Goal: Task Accomplishment & Management: Complete application form

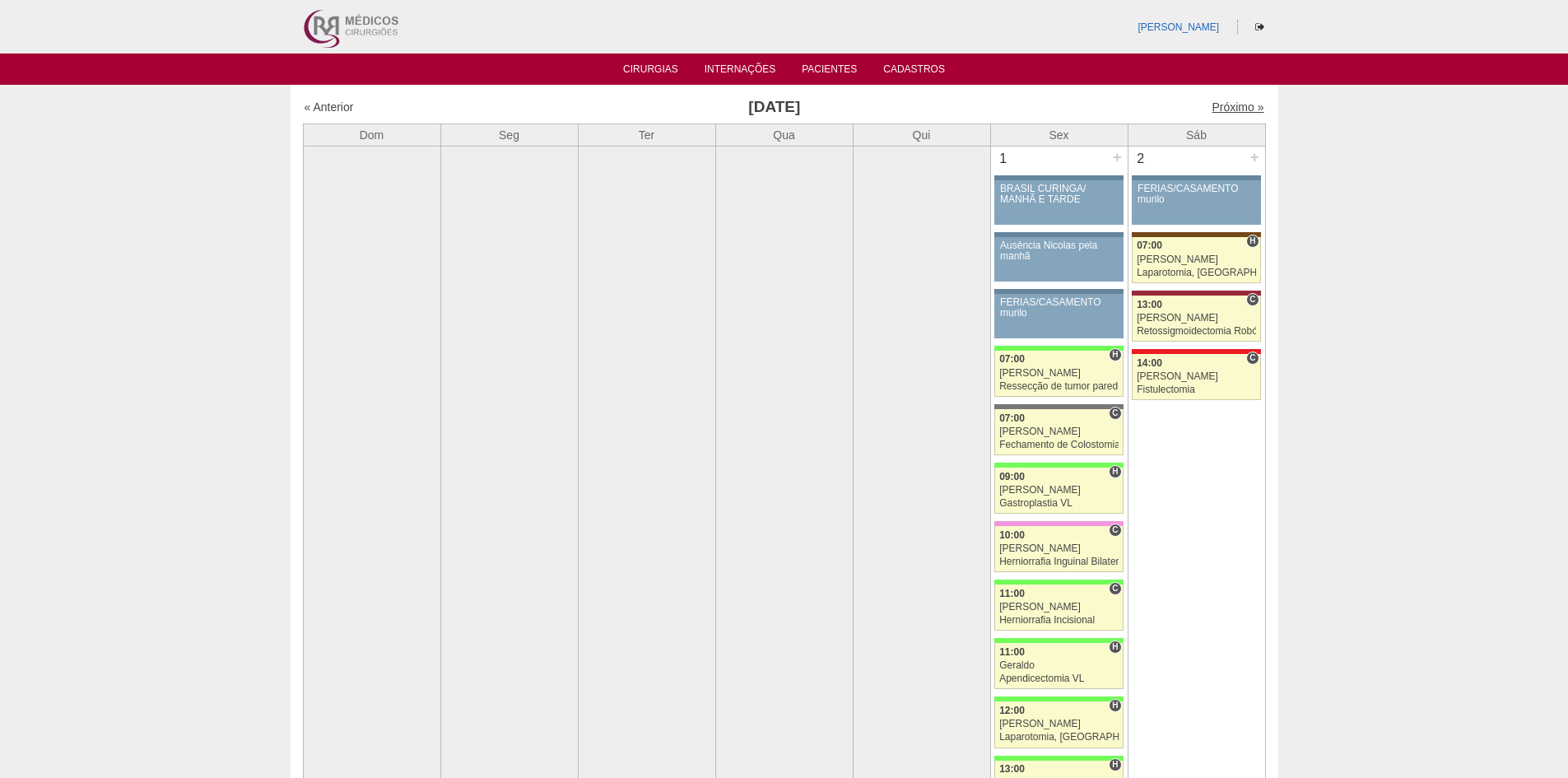
click at [1212, 108] on link "Próximo »" at bounding box center [1237, 107] width 52 height 13
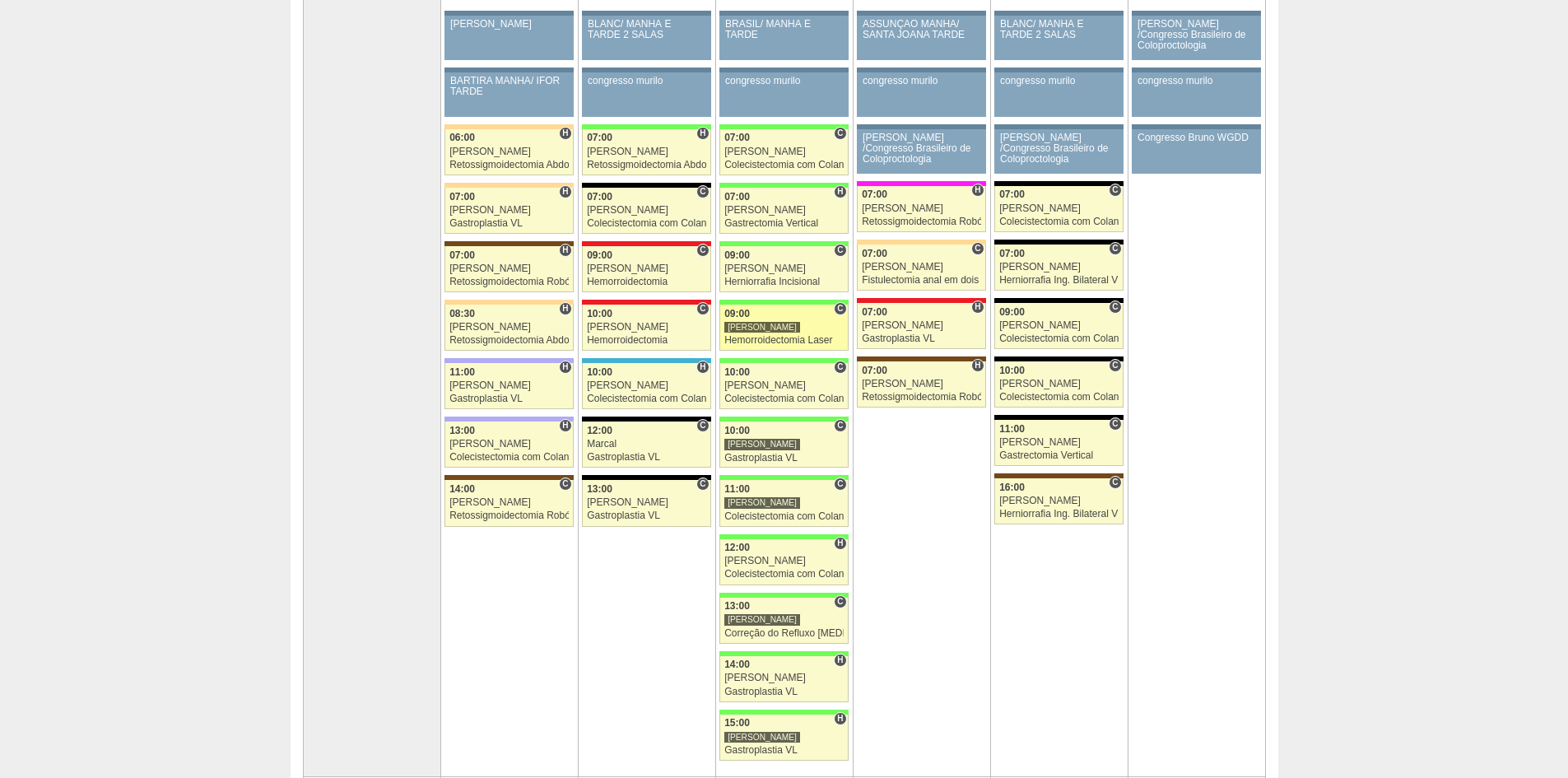
scroll to position [82, 0]
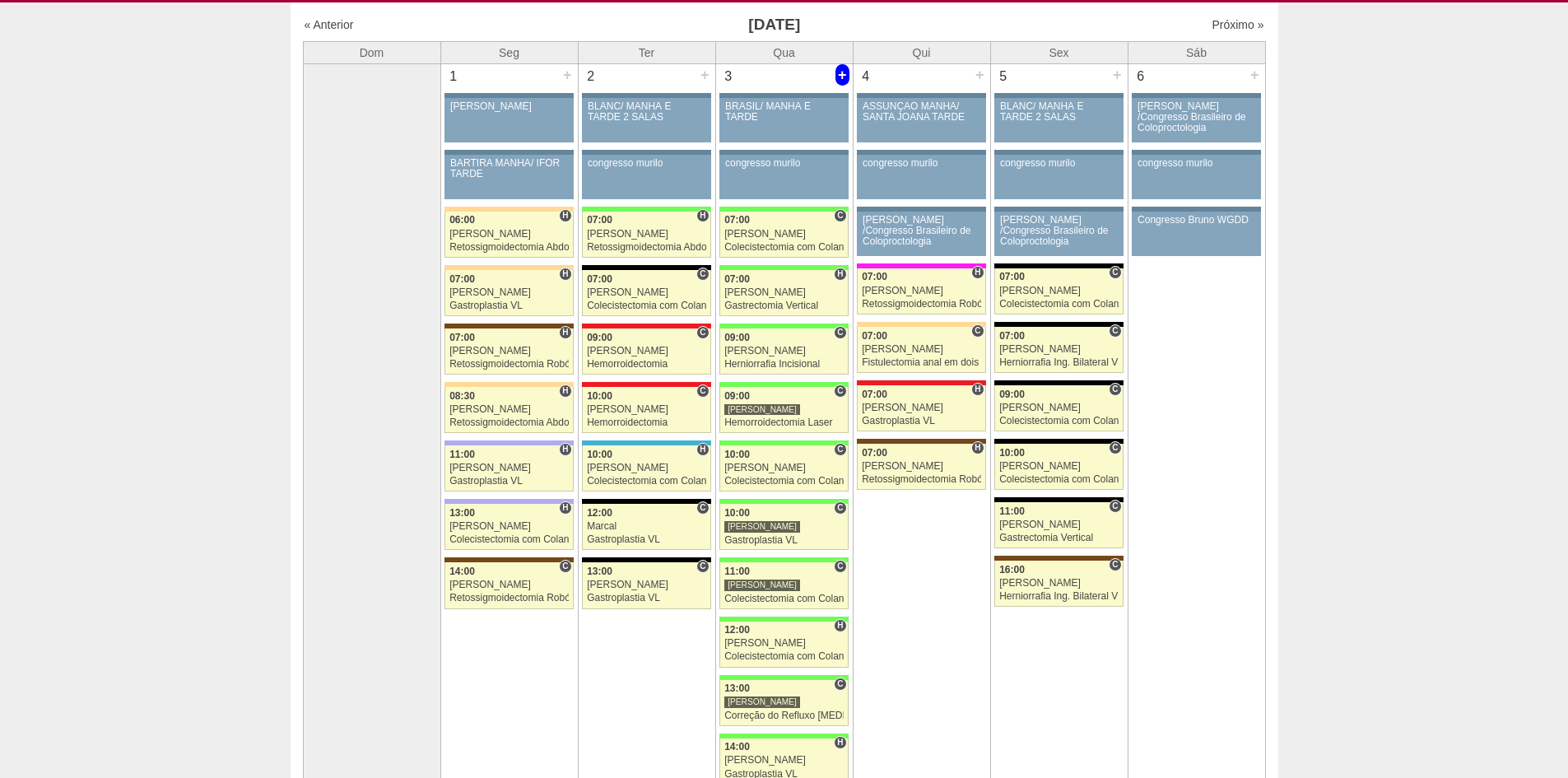
click at [842, 70] on div "+" at bounding box center [842, 75] width 14 height 21
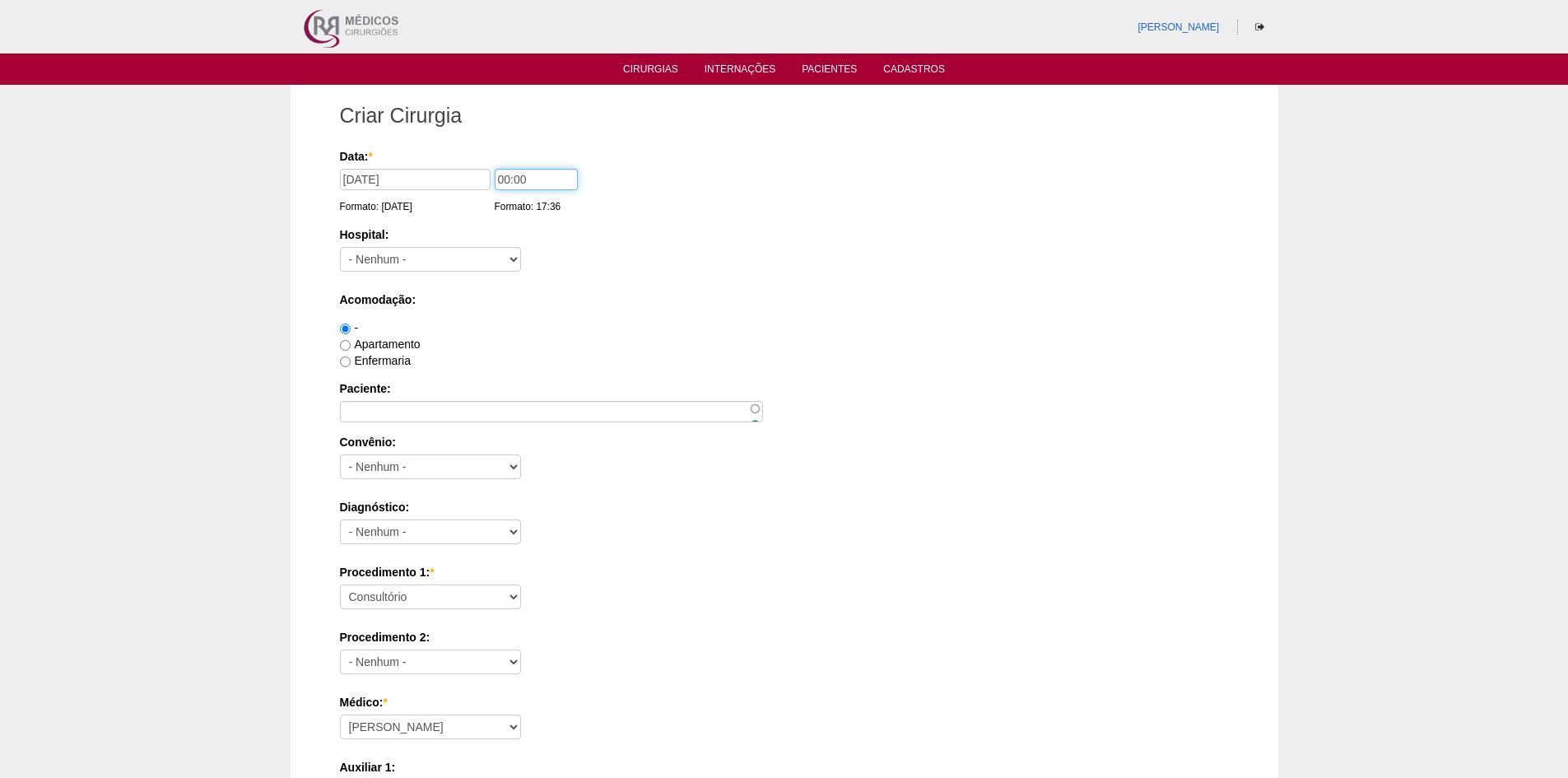
click at [505, 178] on input "00:00" at bounding box center [537, 179] width 83 height 21
click at [513, 179] on input "07:00" at bounding box center [537, 179] width 83 height 21
type input "07:00"
click at [406, 265] on select "- Nenhum - 9 de Julho Albert Einstein Alvorada América Assunção Bartira Benefic…" at bounding box center [430, 259] width 181 height 25
select select "8"
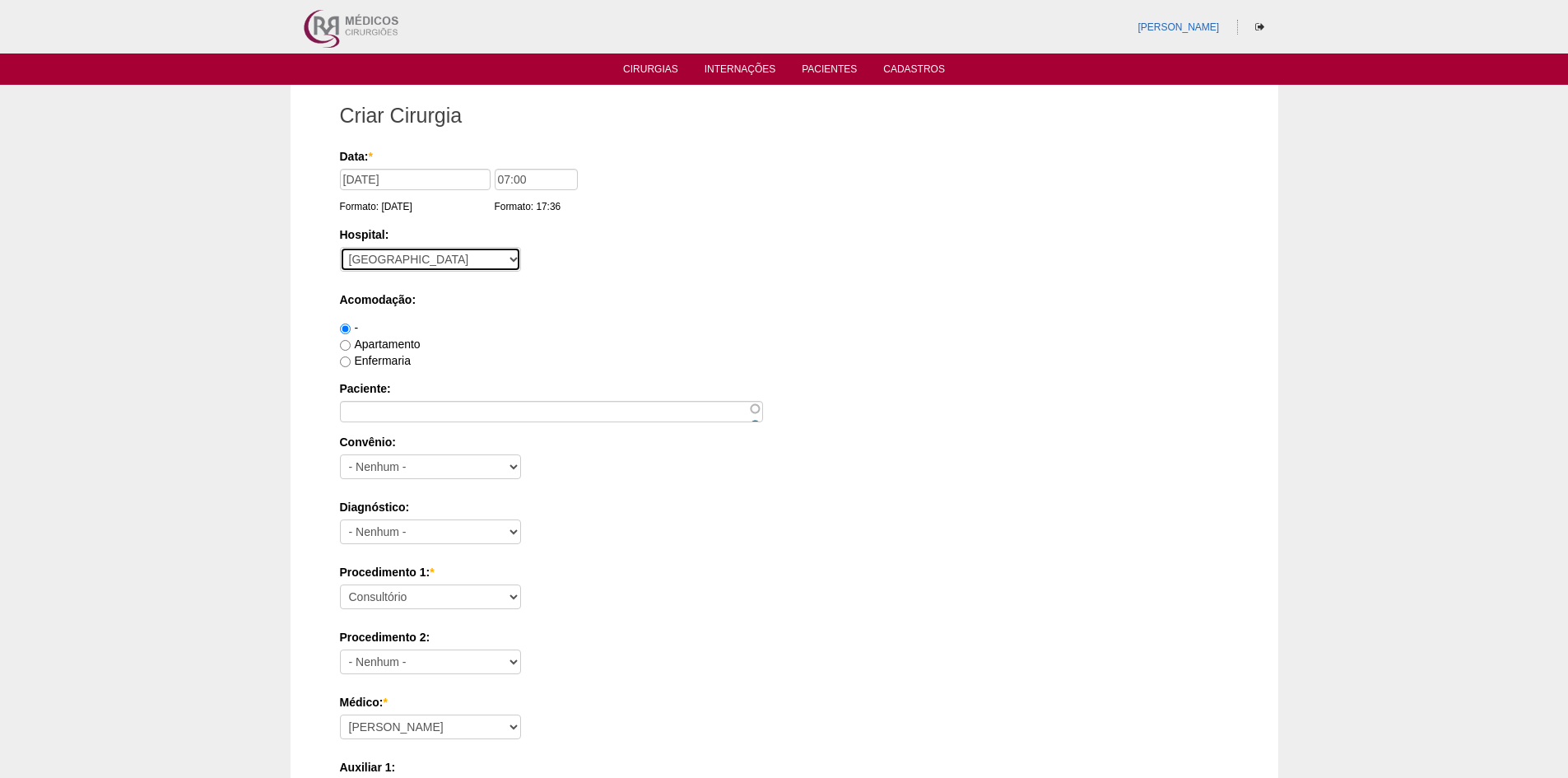
click at [340, 247] on select "- Nenhum - 9 de Julho Albert Einstein Alvorada América Assunção Bartira Benefic…" at bounding box center [430, 259] width 181 height 25
click at [349, 343] on input "Apartamento" at bounding box center [345, 346] width 11 height 11
radio input "true"
drag, startPoint x: 383, startPoint y: 393, endPoint x: 382, endPoint y: 406, distance: 13.0
click at [383, 394] on label "Paciente:" at bounding box center [784, 389] width 889 height 17
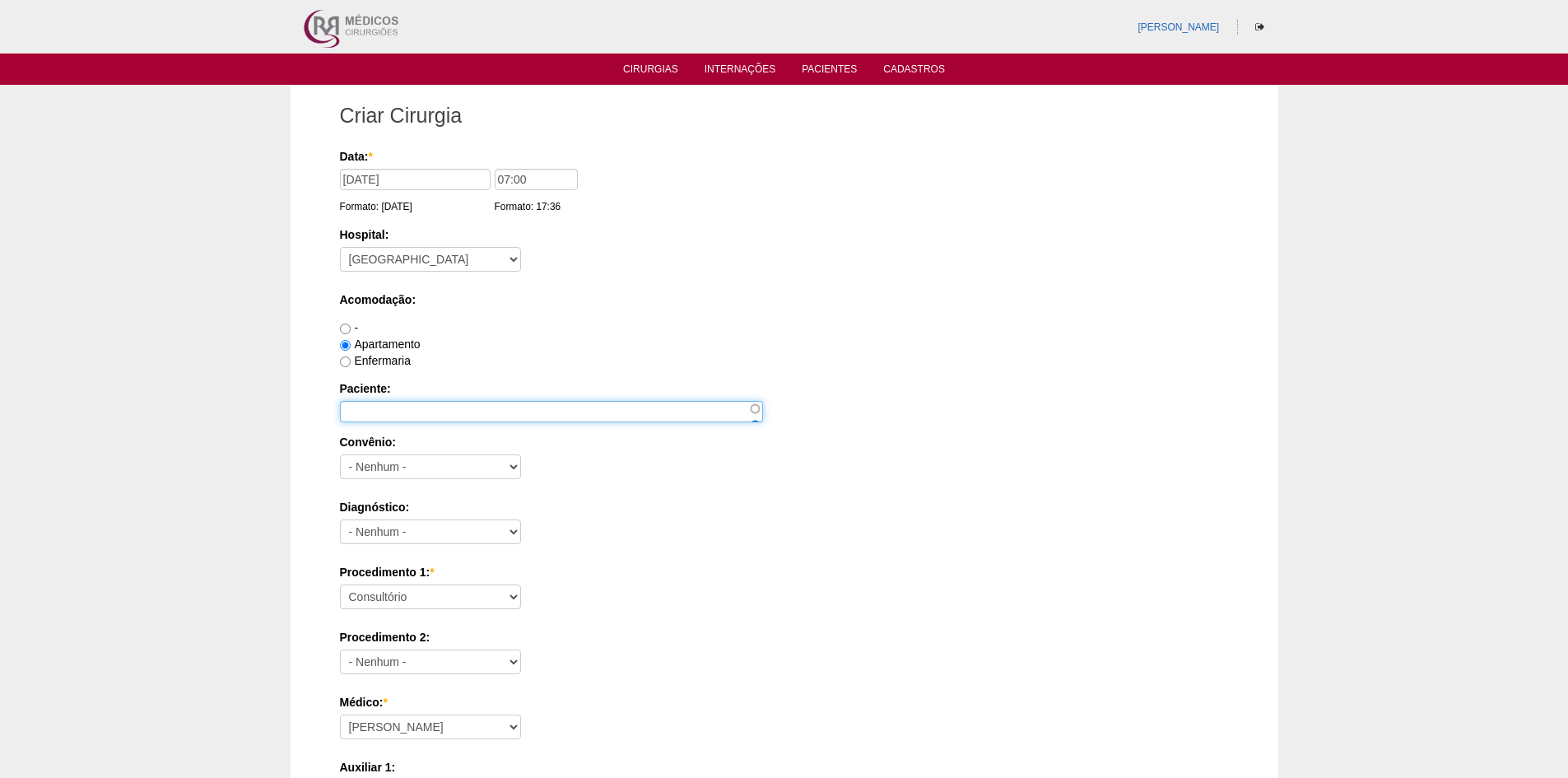
click at [383, 401] on input "Paciente:" at bounding box center [551, 411] width 423 height 21
click at [382, 406] on input "Paciente:" at bounding box center [551, 411] width 423 height 21
paste input "[PERSON_NAME]"
type input "[PERSON_NAME]"
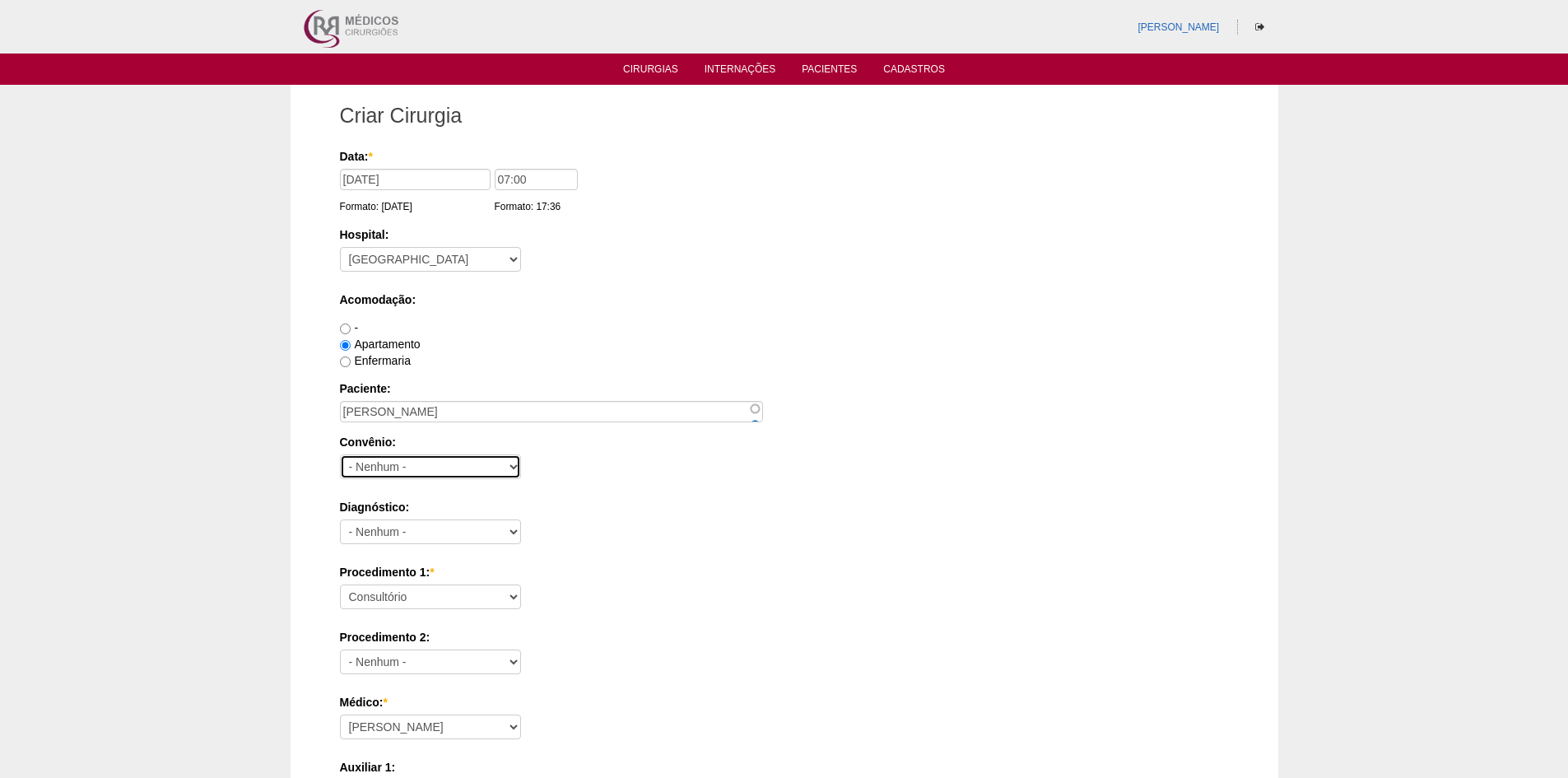
click at [392, 467] on select "- Nenhum - Abet Afresp Allianz Amil Blue Life Caasp Cabesp Caixa de Pensões Car…" at bounding box center [430, 467] width 181 height 25
select select "26"
click at [340, 455] on select "- Nenhum - Abet Afresp Allianz Amil Blue Life Caasp Cabesp Caixa de Pensões Car…" at bounding box center [430, 467] width 181 height 25
click at [411, 519] on div "Diagnóstico: - Nenhum - Abdome Agudo Abscesso Hepático Abscesso Perianal Absces…" at bounding box center [784, 526] width 889 height 54
click at [411, 528] on select "- Nenhum - Abdome Agudo Abscesso Hepático Abscesso Perianal Abscesso Peritoneal…" at bounding box center [430, 531] width 181 height 25
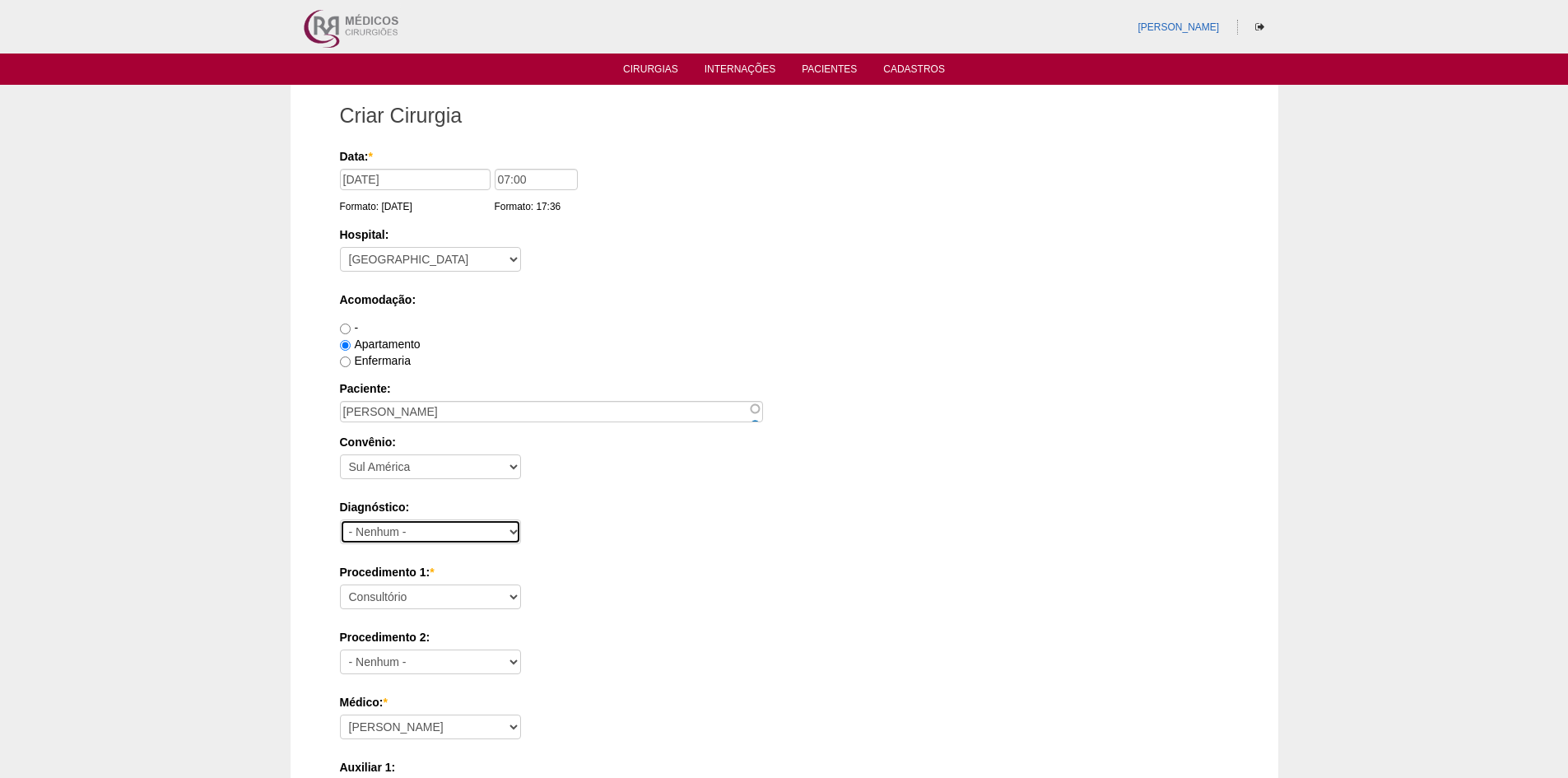
select select "9954"
click at [340, 519] on select "- Nenhum - Abdome Agudo Abscesso Hepático Abscesso Perianal Abscesso Peritoneal…" at bounding box center [430, 531] width 181 height 25
click at [420, 600] on select "Consultório Abscesso Hepático - Drenagem Abscesso perianal Amputação Abdômino P…" at bounding box center [430, 597] width 181 height 25
select select "35201"
click at [340, 585] on select "Consultório Abscesso Hepático - Drenagem Abscesso perianal Amputação Abdômino P…" at bounding box center [430, 597] width 181 height 25
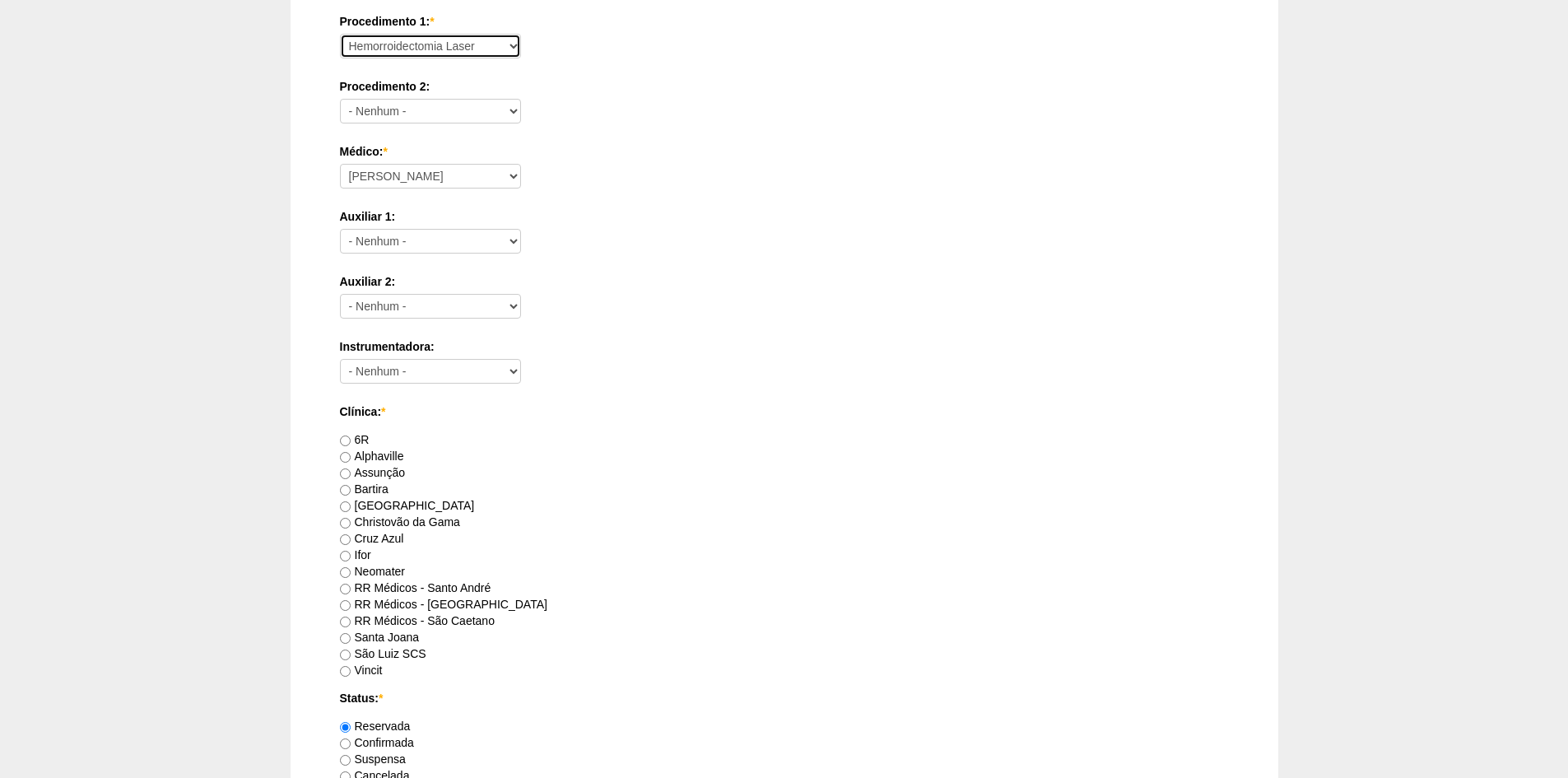
scroll to position [577, 0]
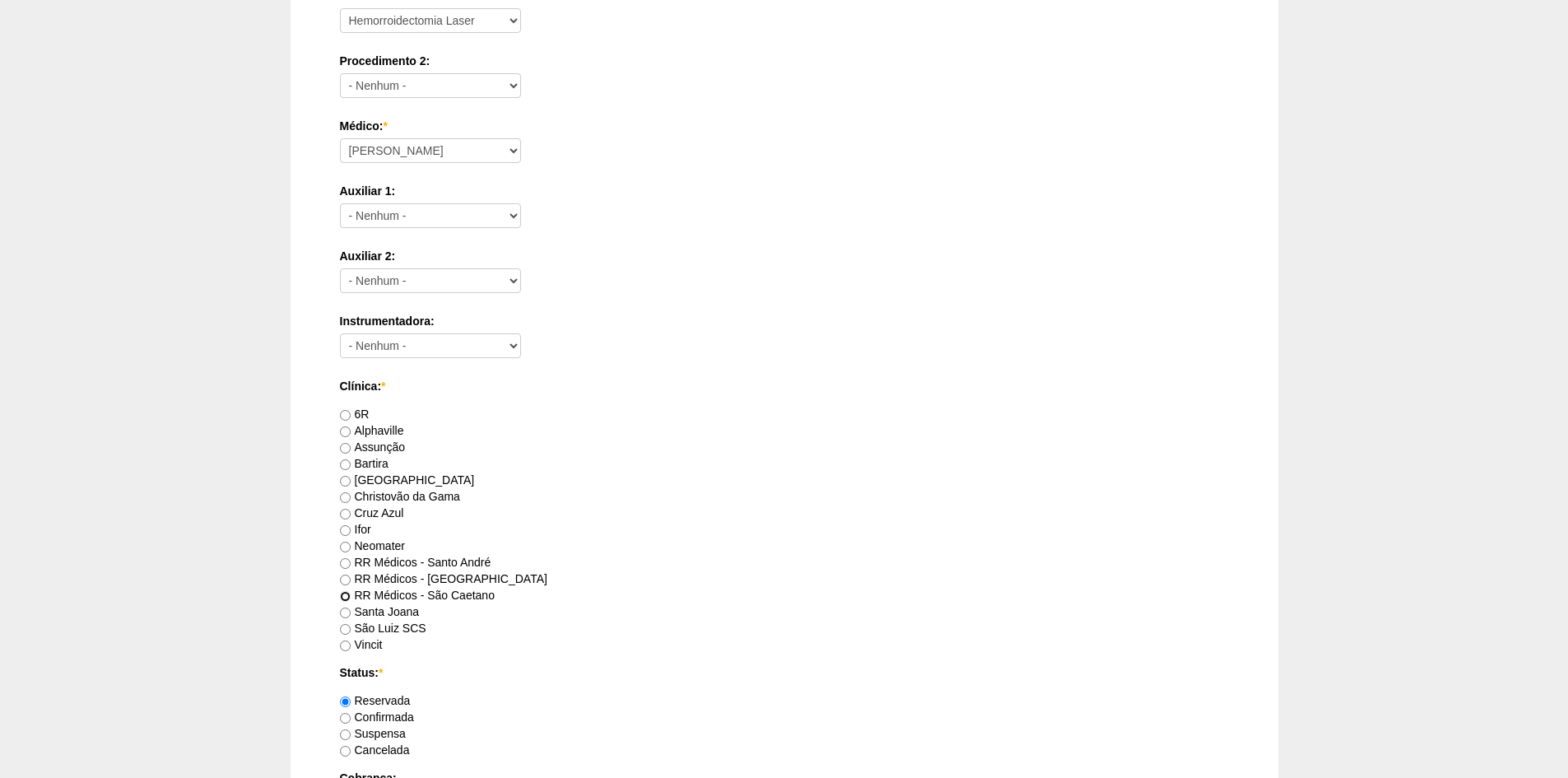
click at [345, 595] on input "RR Médicos - São Caetano" at bounding box center [345, 597] width 11 height 11
radio input "true"
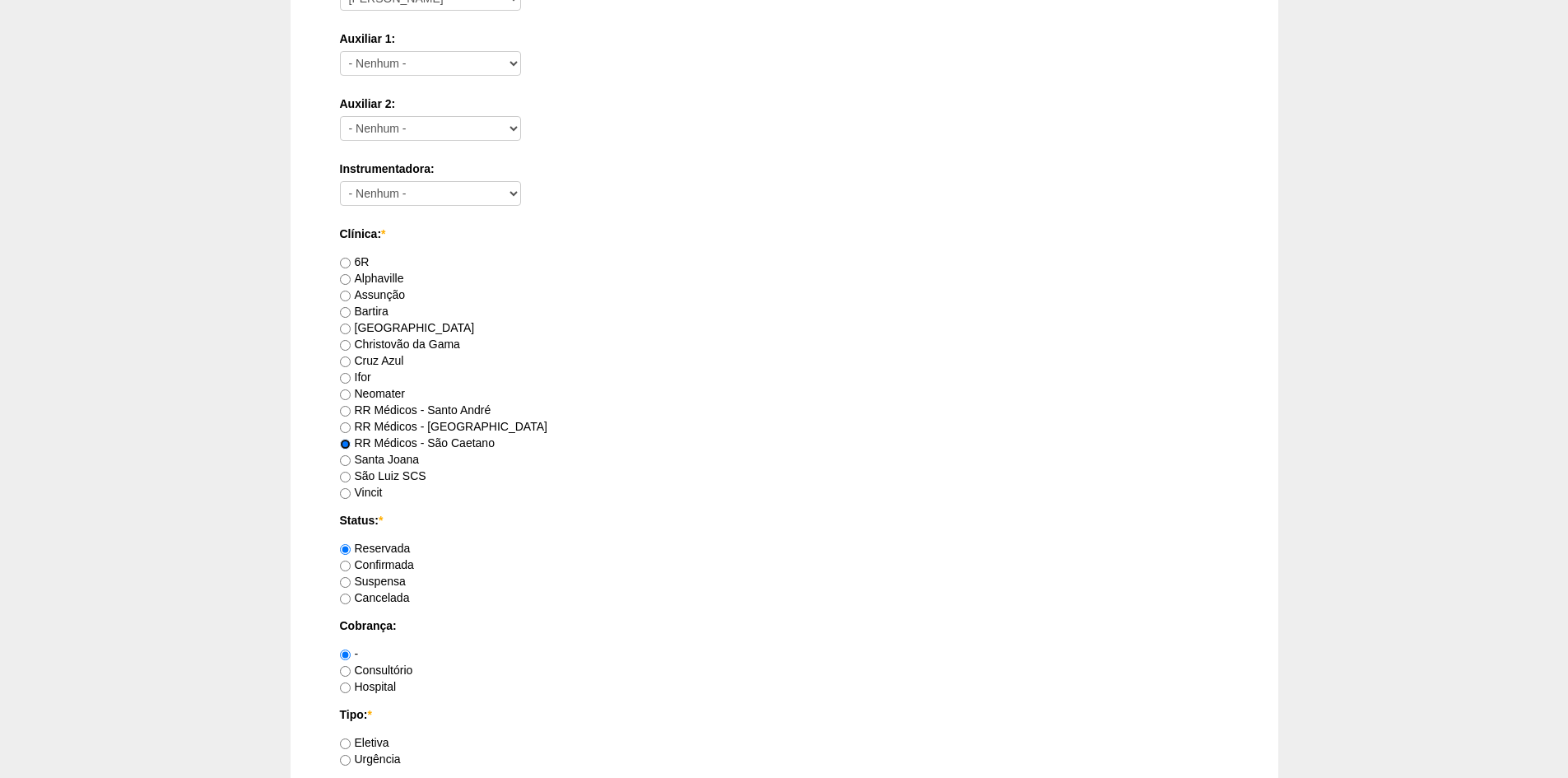
scroll to position [741, 0]
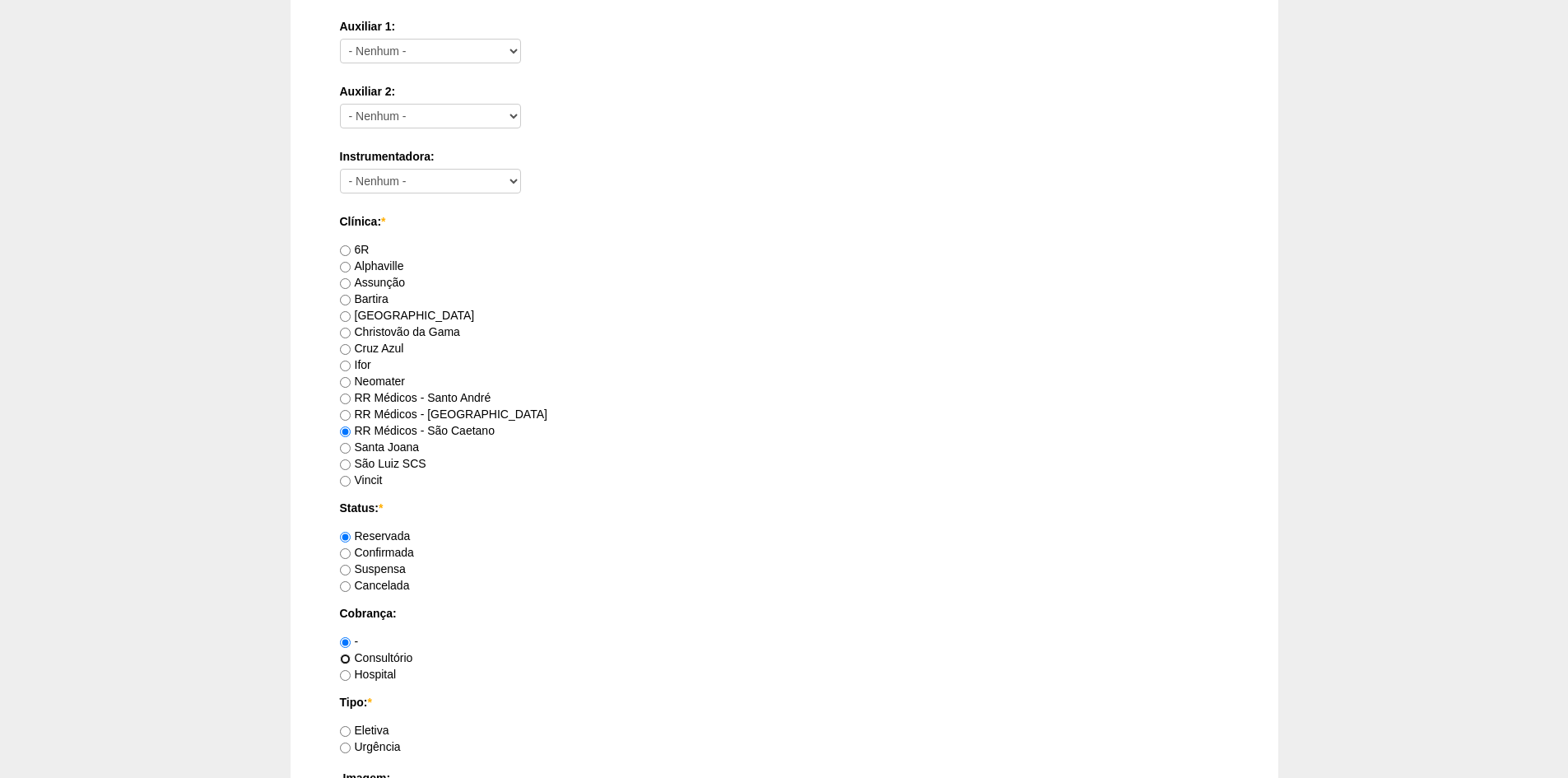
drag, startPoint x: 344, startPoint y: 658, endPoint x: 410, endPoint y: 633, distance: 70.6
click at [348, 656] on input "Consultório" at bounding box center [345, 660] width 11 height 11
radio input "true"
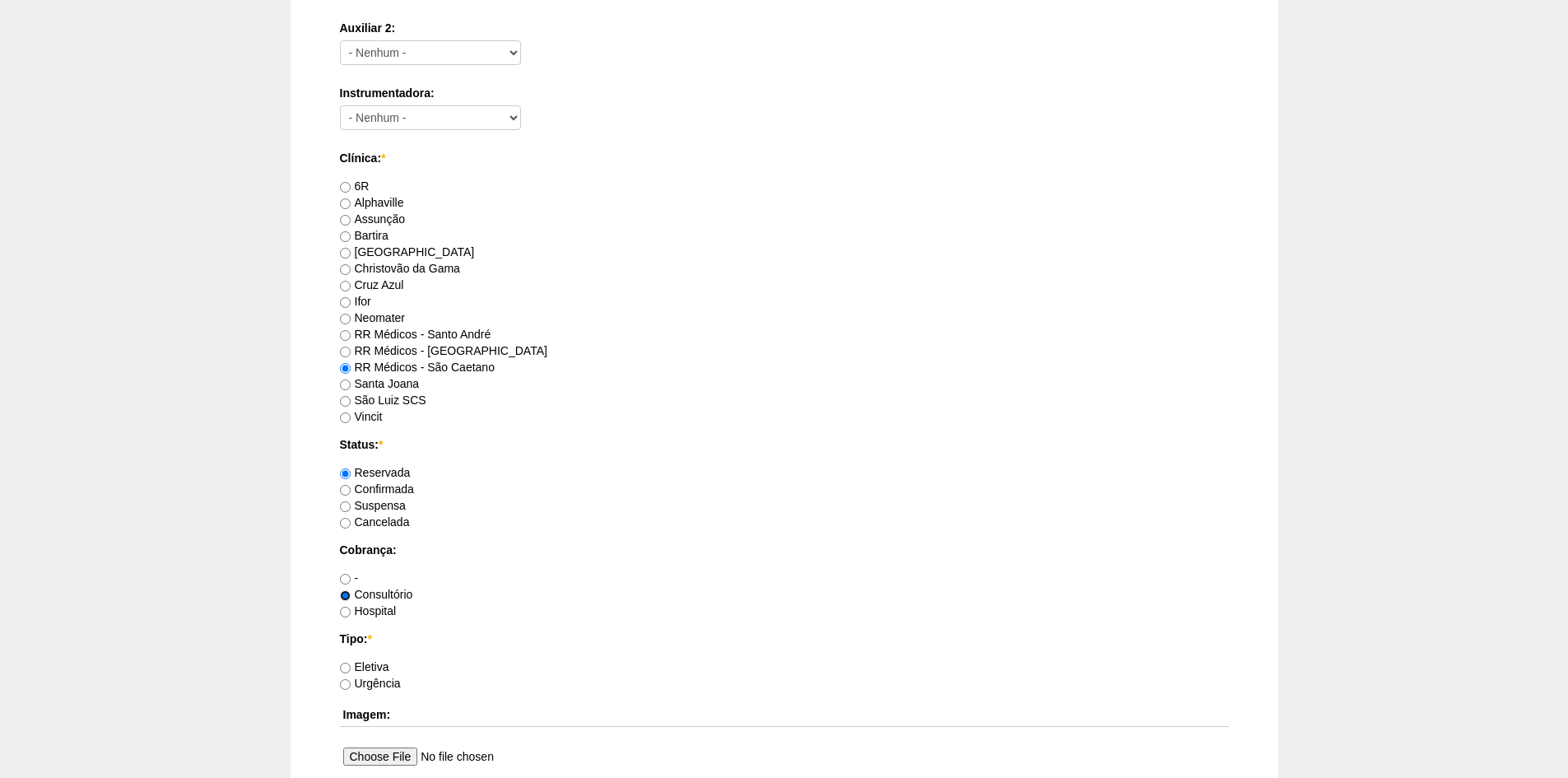
scroll to position [906, 0]
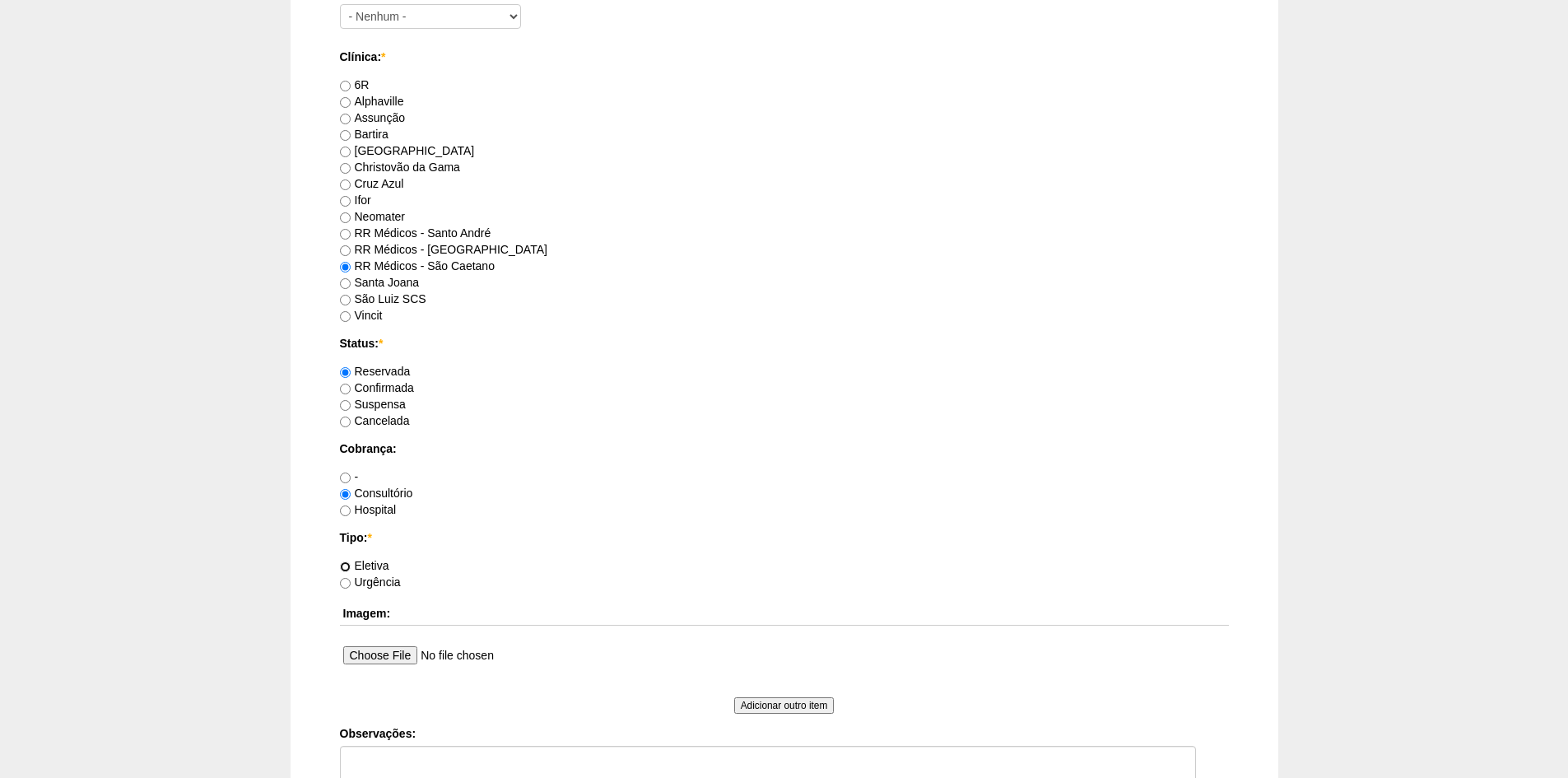
click at [344, 565] on input "Eletiva" at bounding box center [345, 567] width 11 height 11
radio input "true"
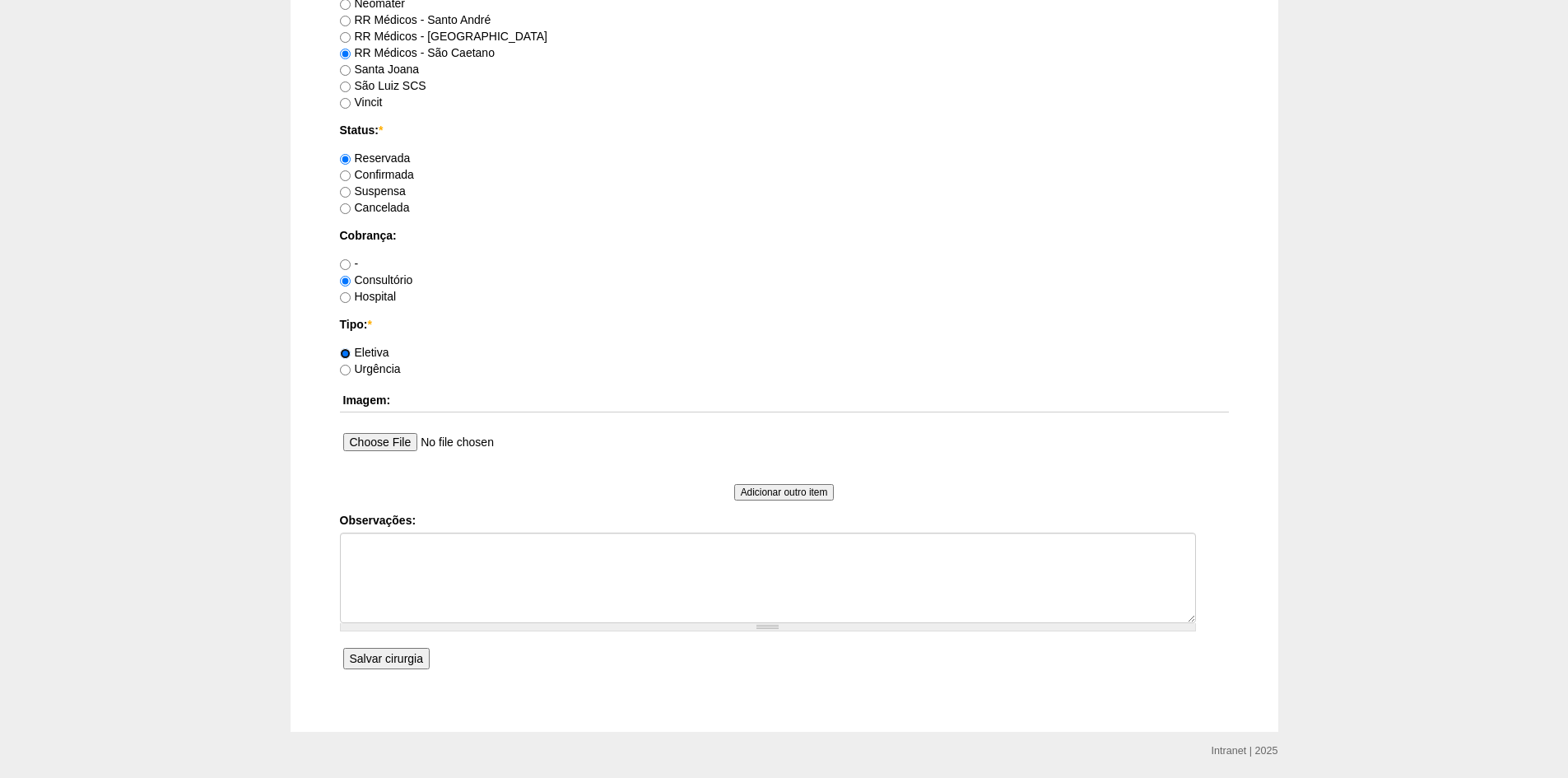
scroll to position [1153, 0]
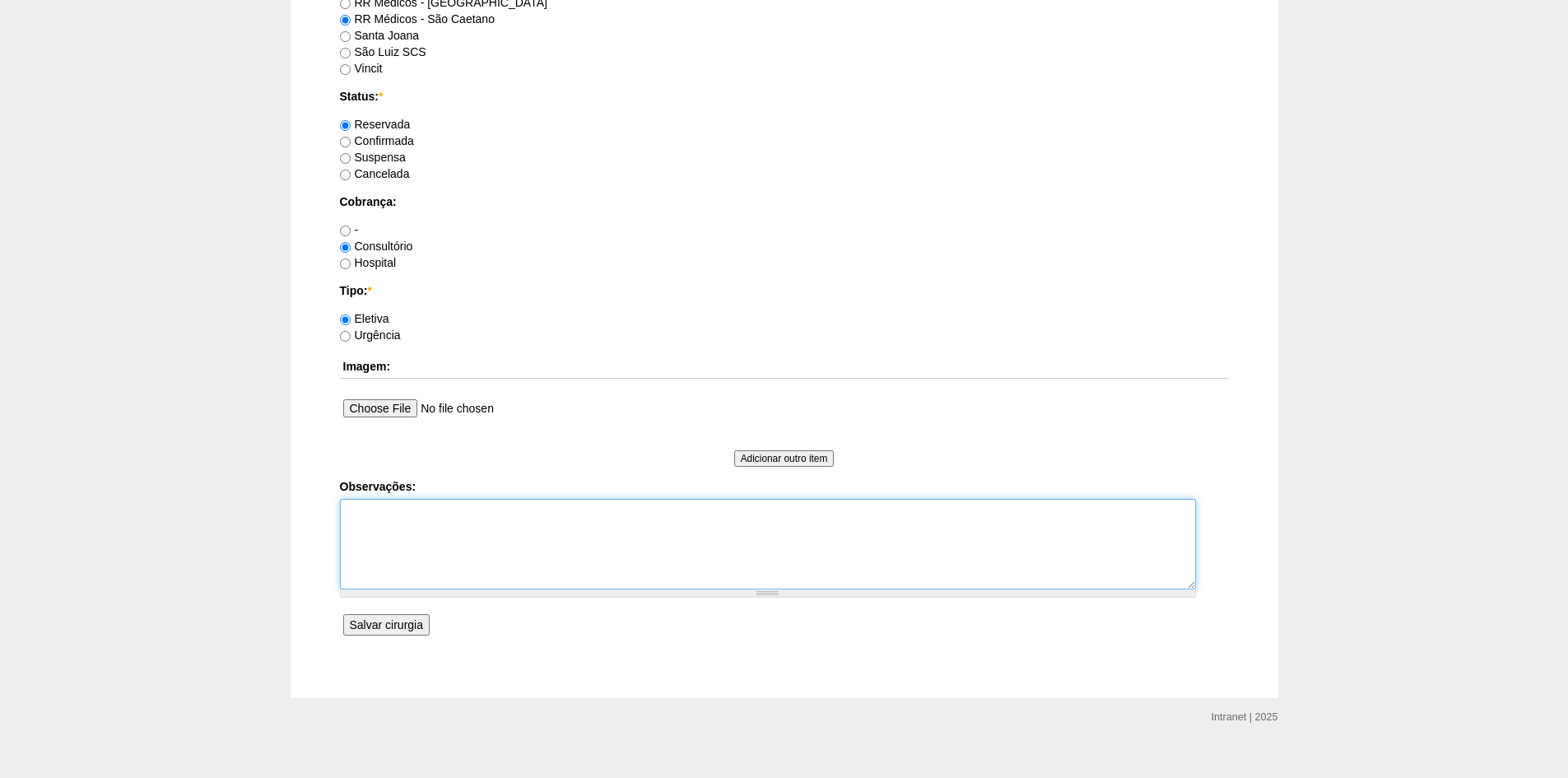
click at [378, 516] on textarea "Observações:" at bounding box center [767, 544] width 856 height 91
type textarea "OBS ALERGICA LATEX"
click at [397, 624] on input "Salvar cirurgia" at bounding box center [387, 625] width 87 height 21
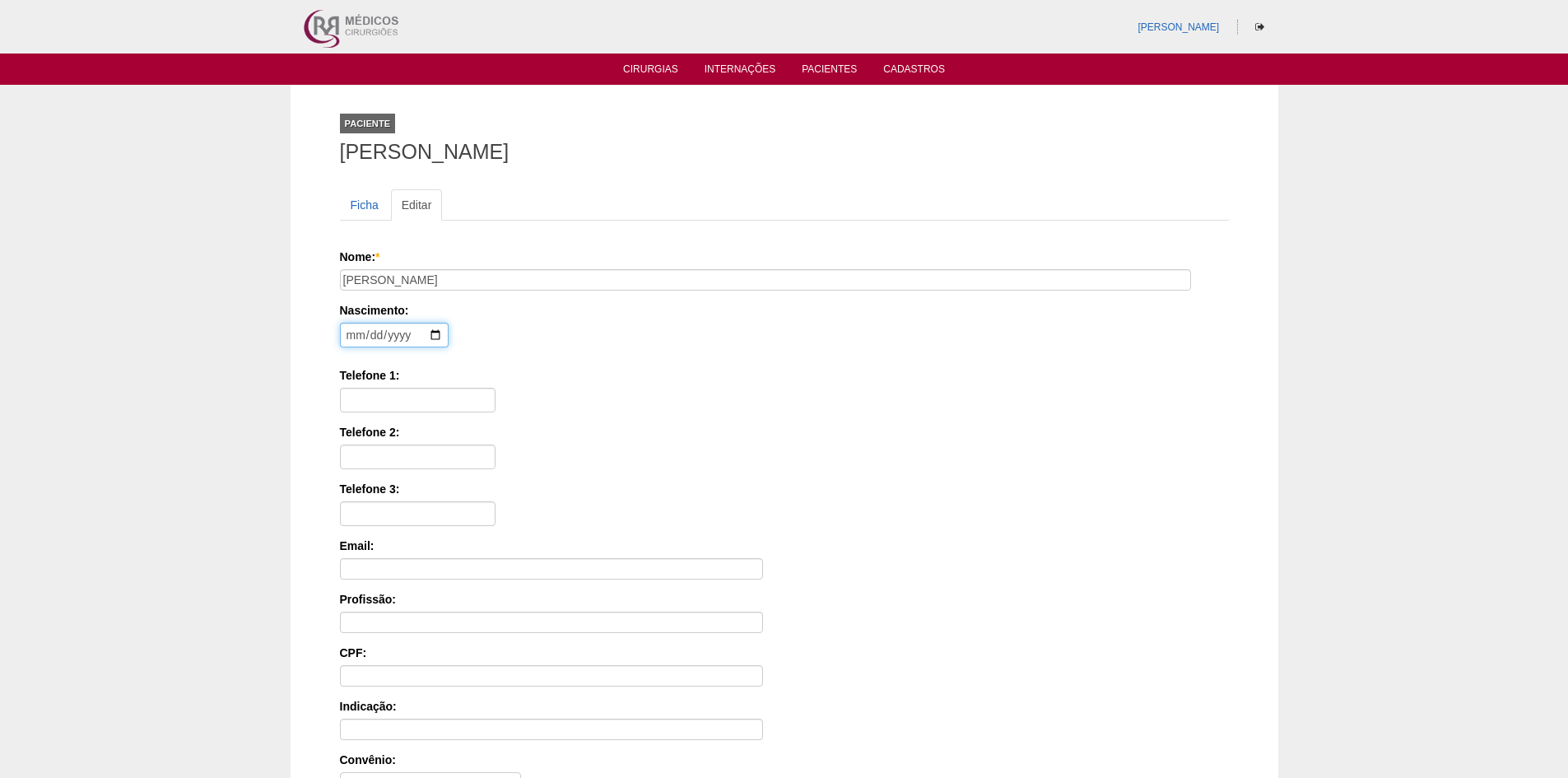
click at [350, 334] on input "date" at bounding box center [394, 334] width 109 height 25
type input "0020-06-10"
click at [409, 333] on input "0020-06-10" at bounding box center [394, 334] width 109 height 25
type input "1983-06-10"
click at [382, 405] on input "Telefone 1:" at bounding box center [417, 400] width 155 height 25
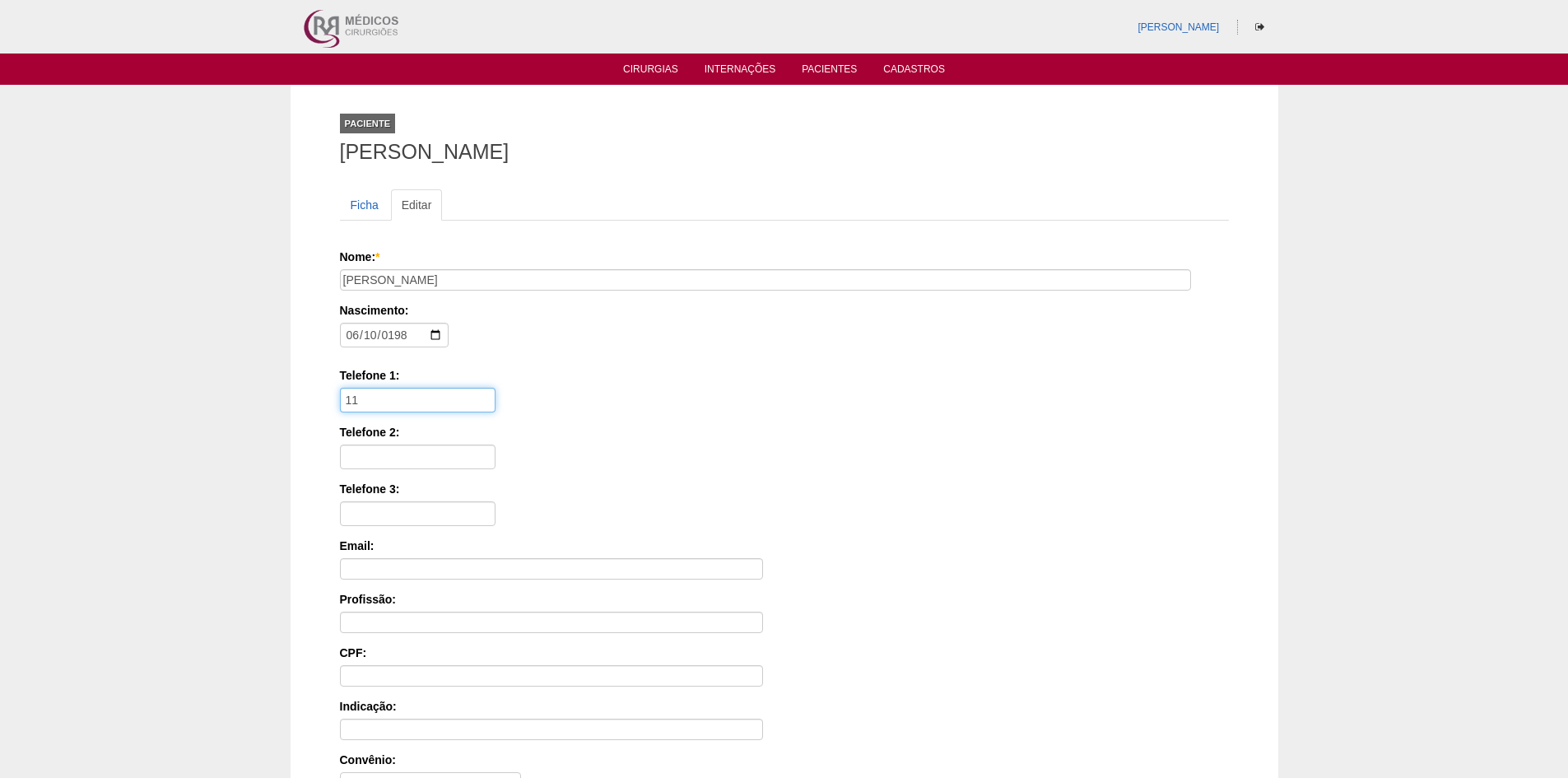
paste input "94562-4040"
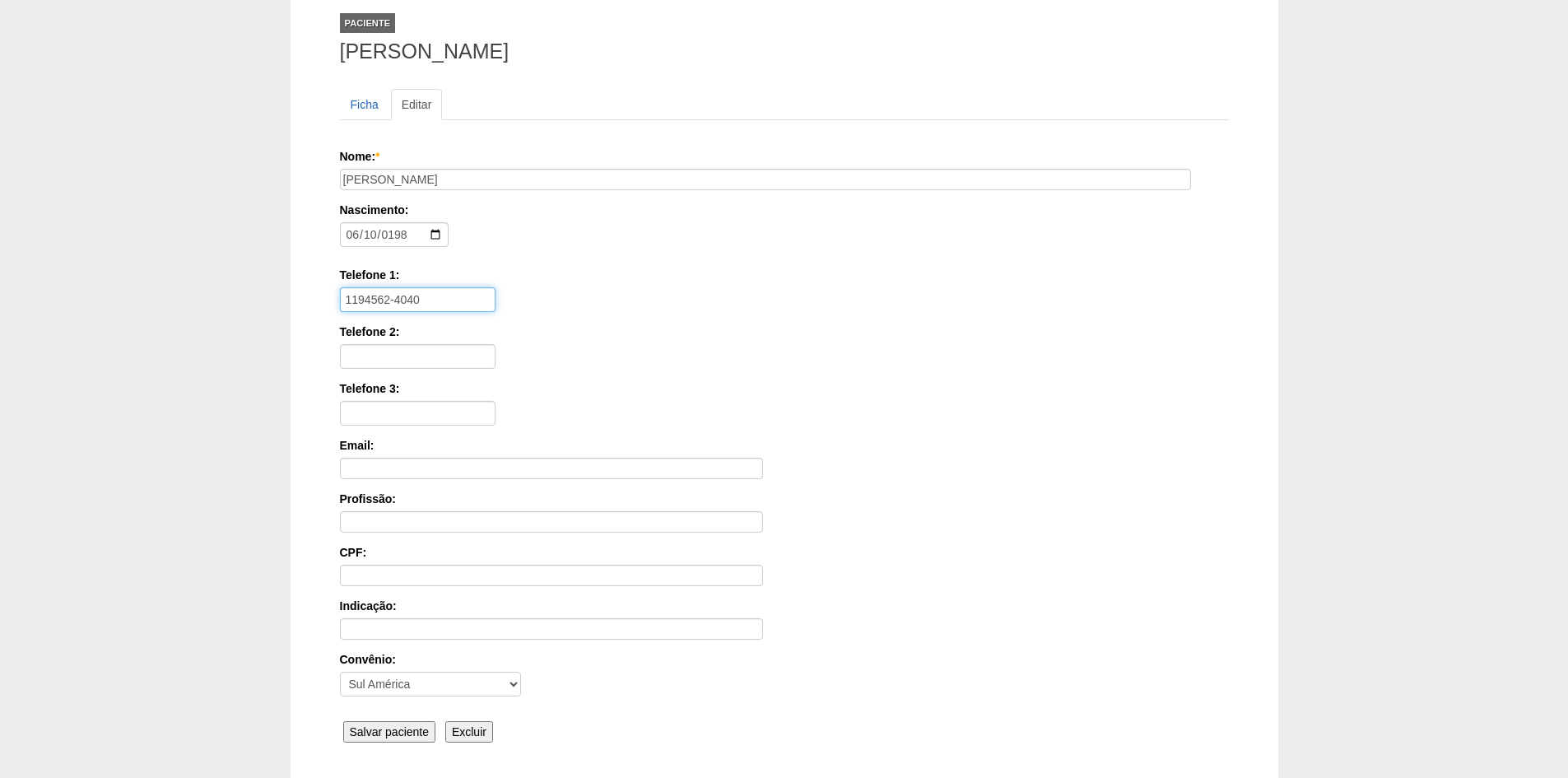
scroll to position [227, 0]
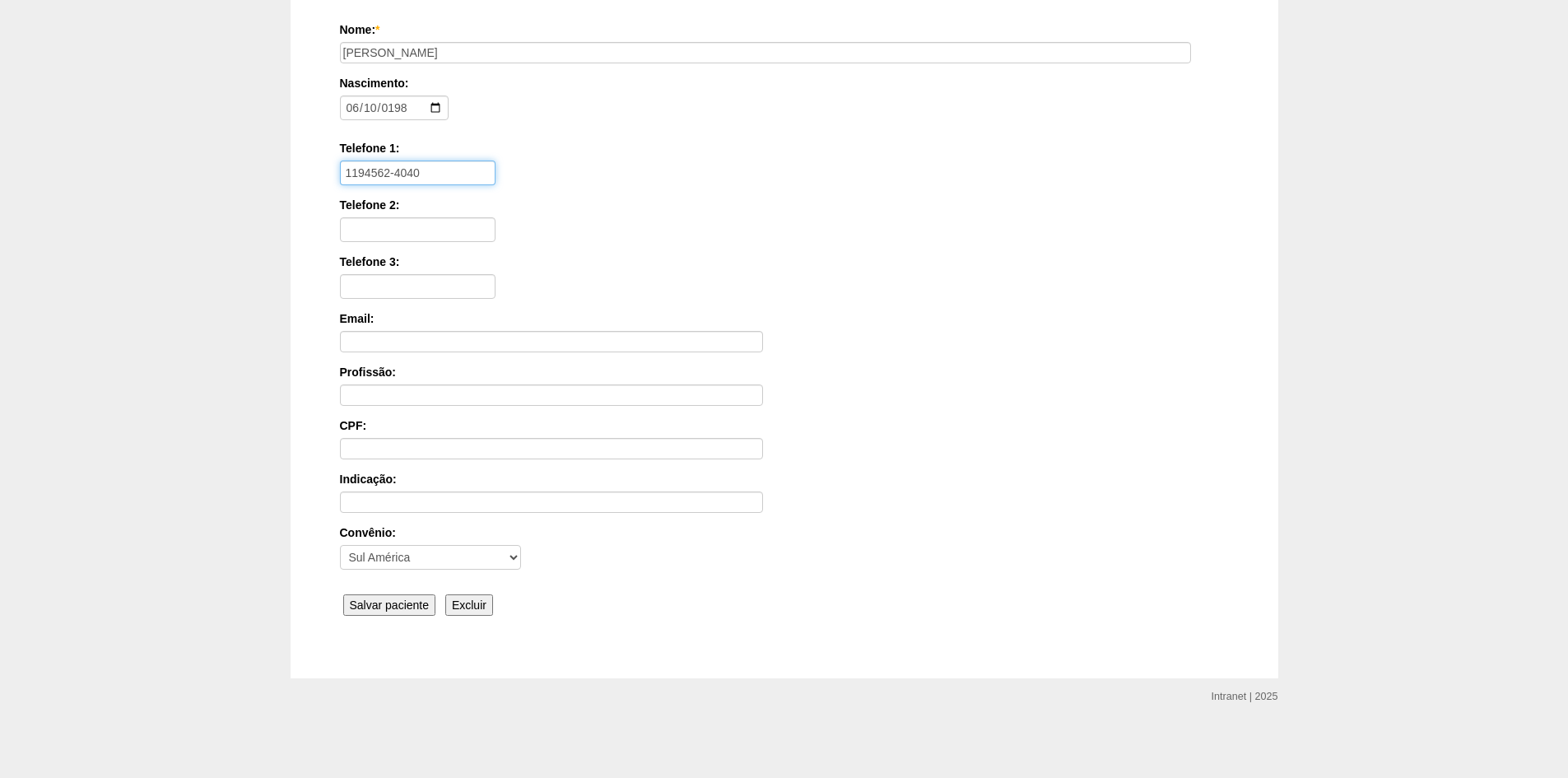
type input "1194562-4040"
click at [396, 602] on input "Salvar paciente" at bounding box center [390, 605] width 93 height 21
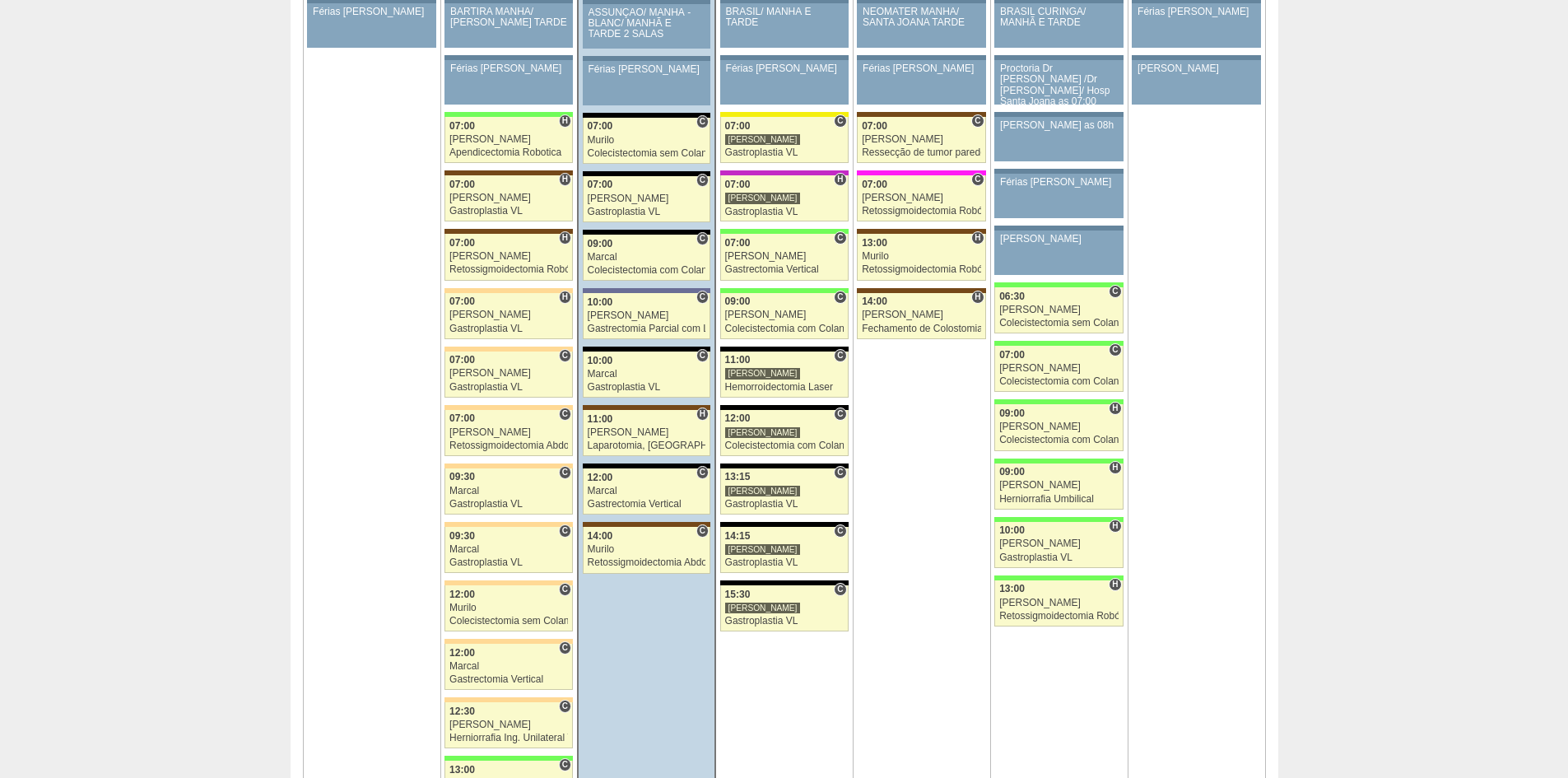
scroll to position [3871, 0]
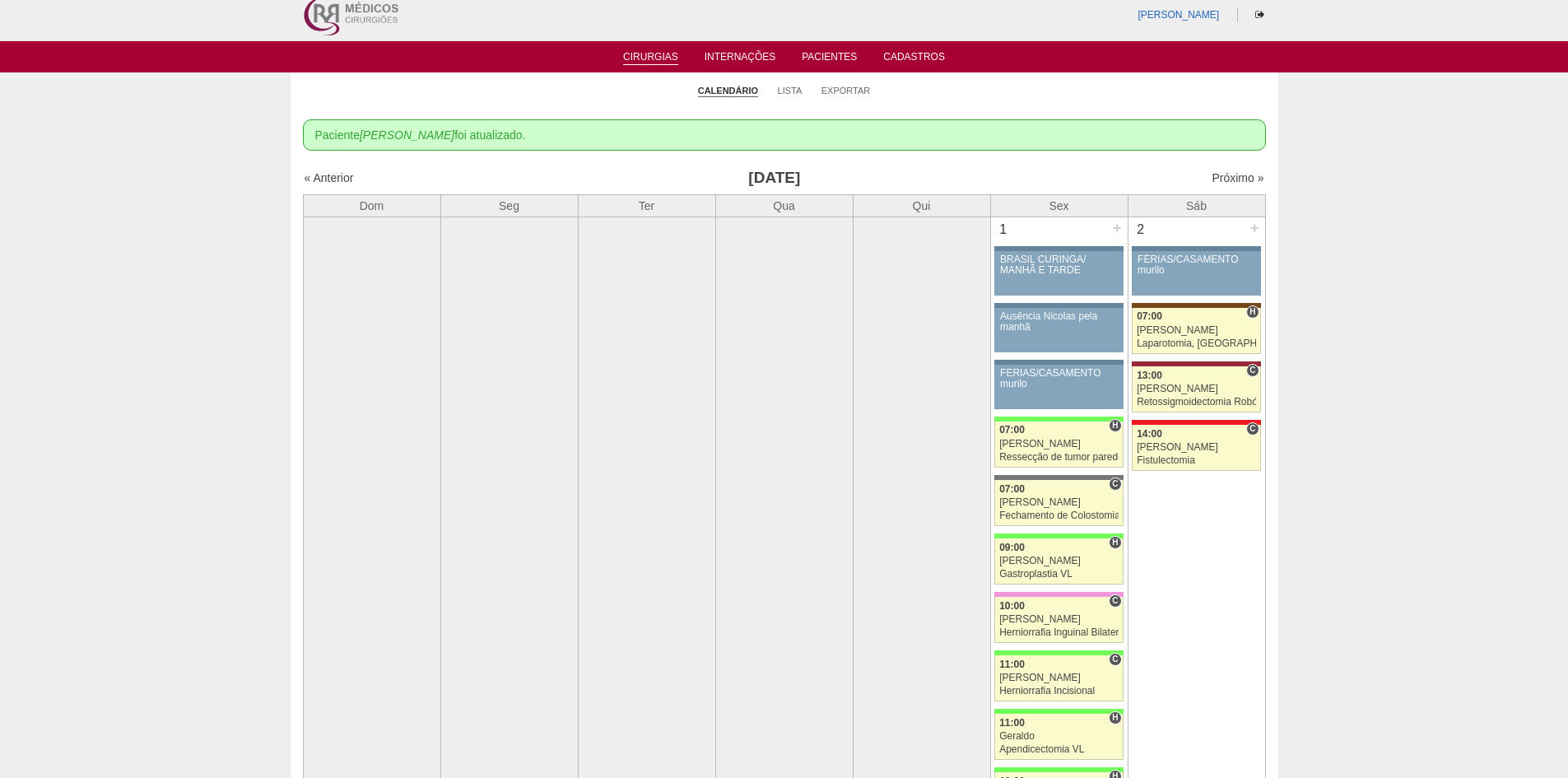
scroll to position [0, 0]
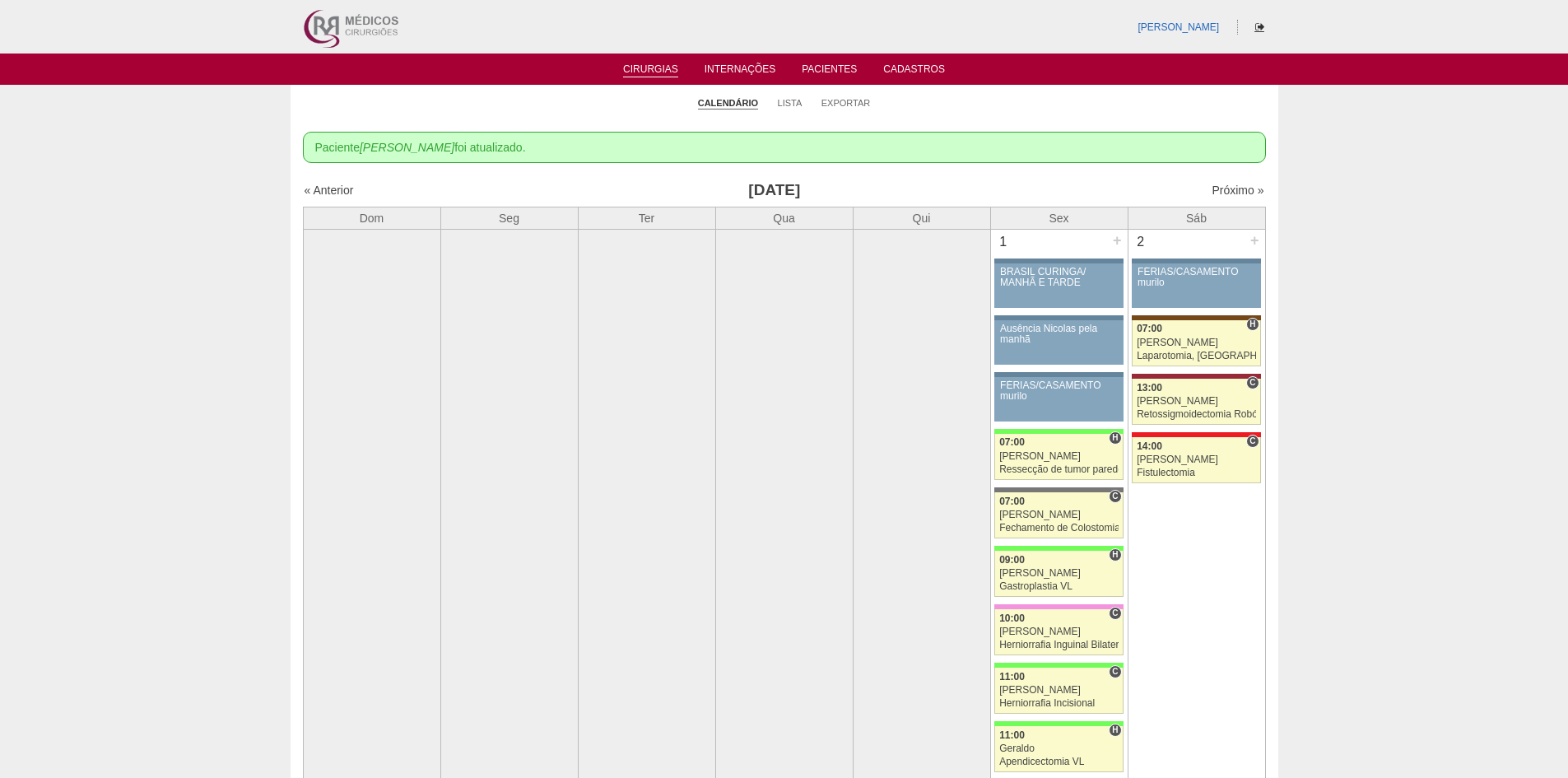
click at [1258, 28] on icon at bounding box center [1260, 27] width 9 height 10
